Goal: Task Accomplishment & Management: Manage account settings

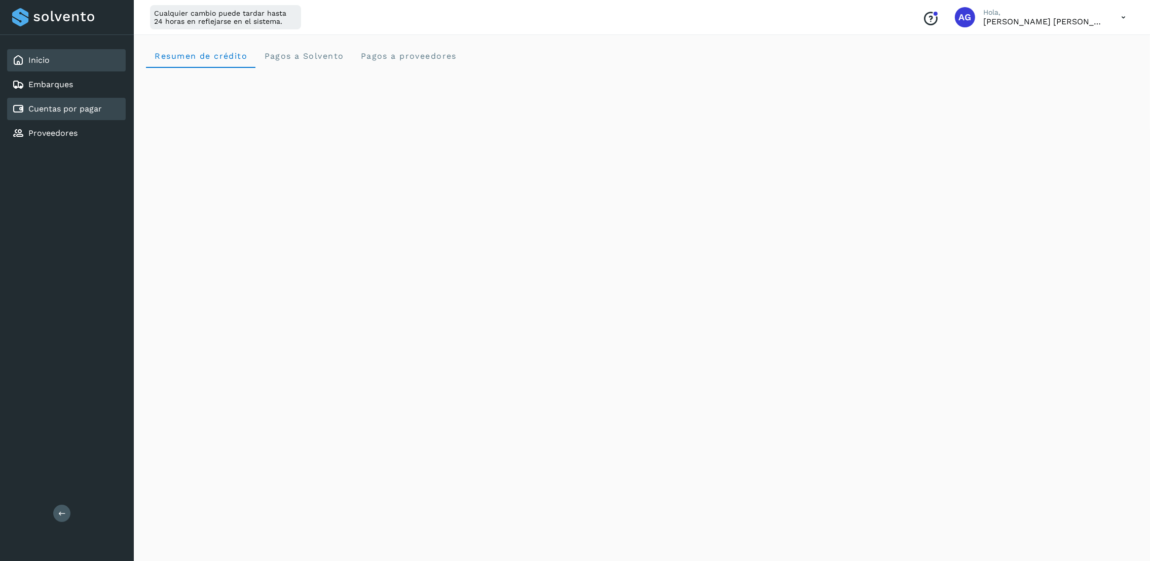
click at [80, 117] on div "Cuentas por pagar" at bounding box center [66, 109] width 119 height 22
